Goal: Navigation & Orientation: Find specific page/section

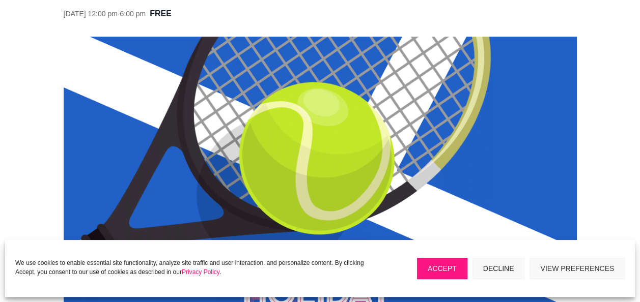
scroll to position [188, 0]
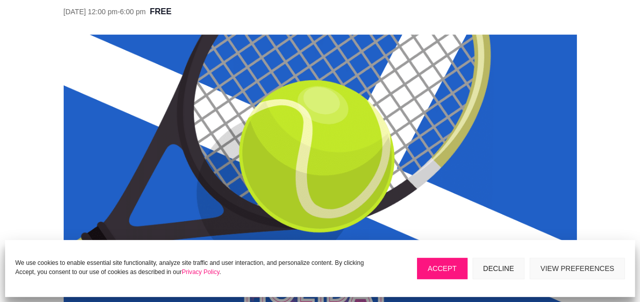
click at [454, 278] on button "Accept" at bounding box center [442, 268] width 50 height 21
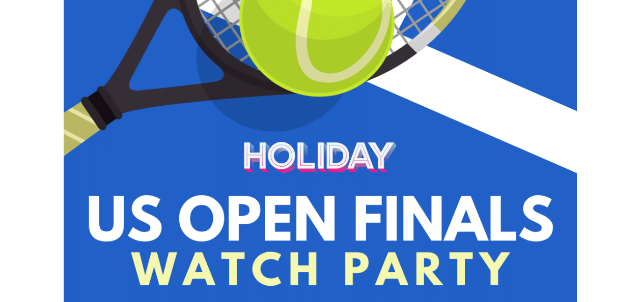
scroll to position [0, 0]
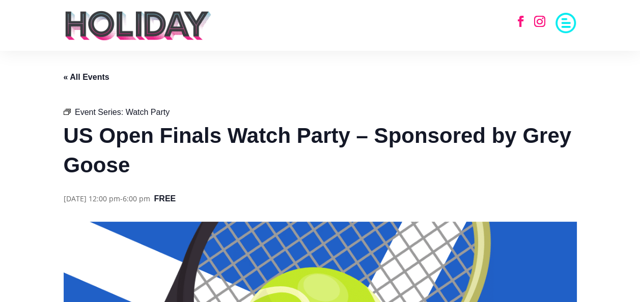
click at [94, 72] on p "« All Events" at bounding box center [320, 77] width 513 height 12
click at [91, 77] on link "« All Events" at bounding box center [87, 77] width 46 height 9
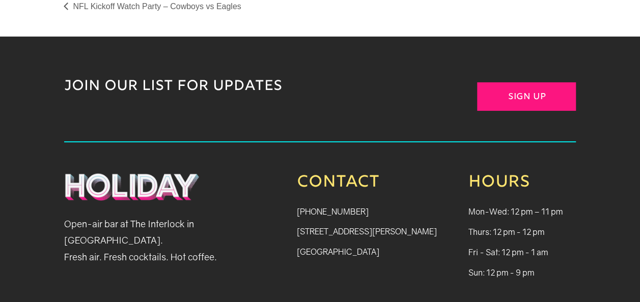
scroll to position [1719, 0]
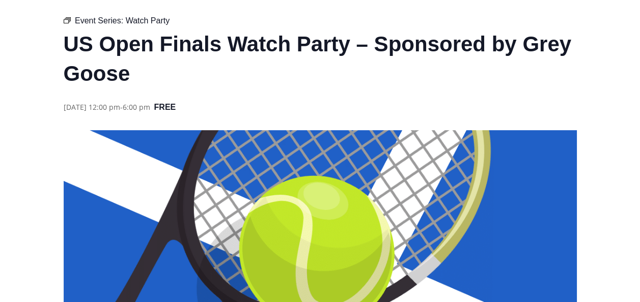
scroll to position [0, 0]
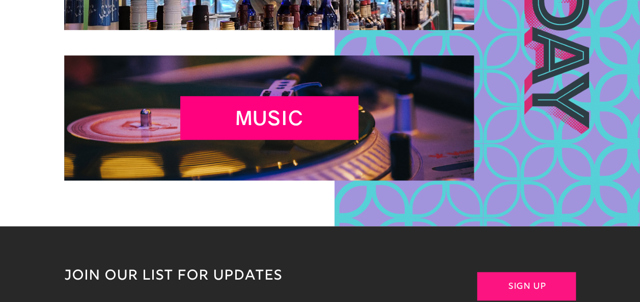
scroll to position [4265, 0]
